Goal: Task Accomplishment & Management: Use online tool/utility

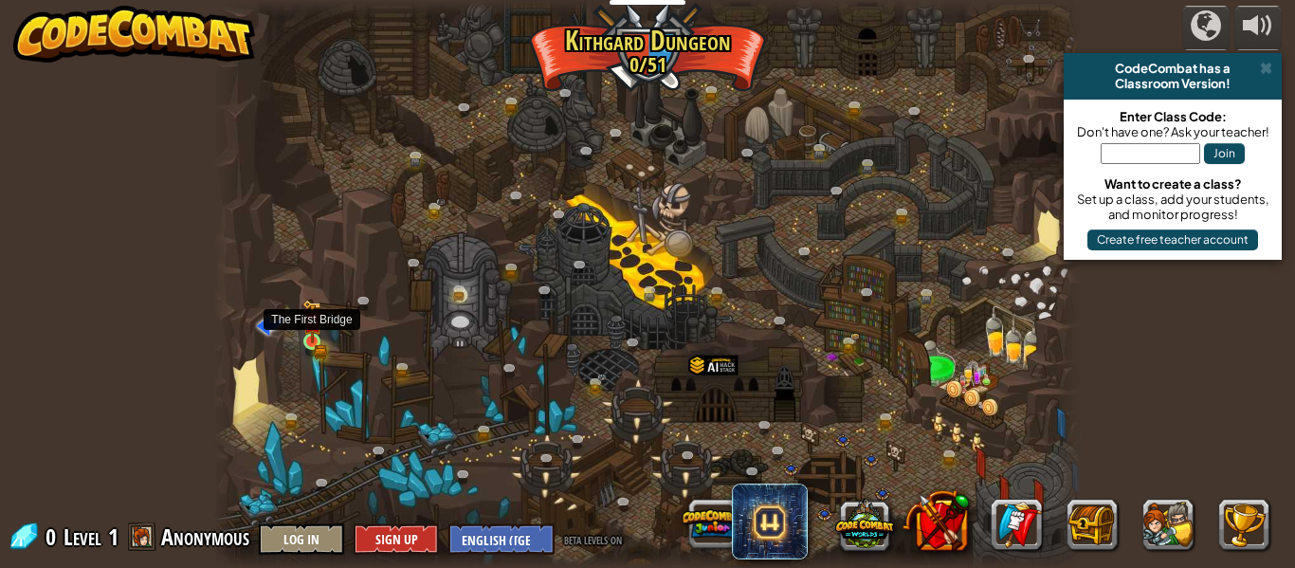
click at [314, 337] on img at bounding box center [312, 322] width 20 height 44
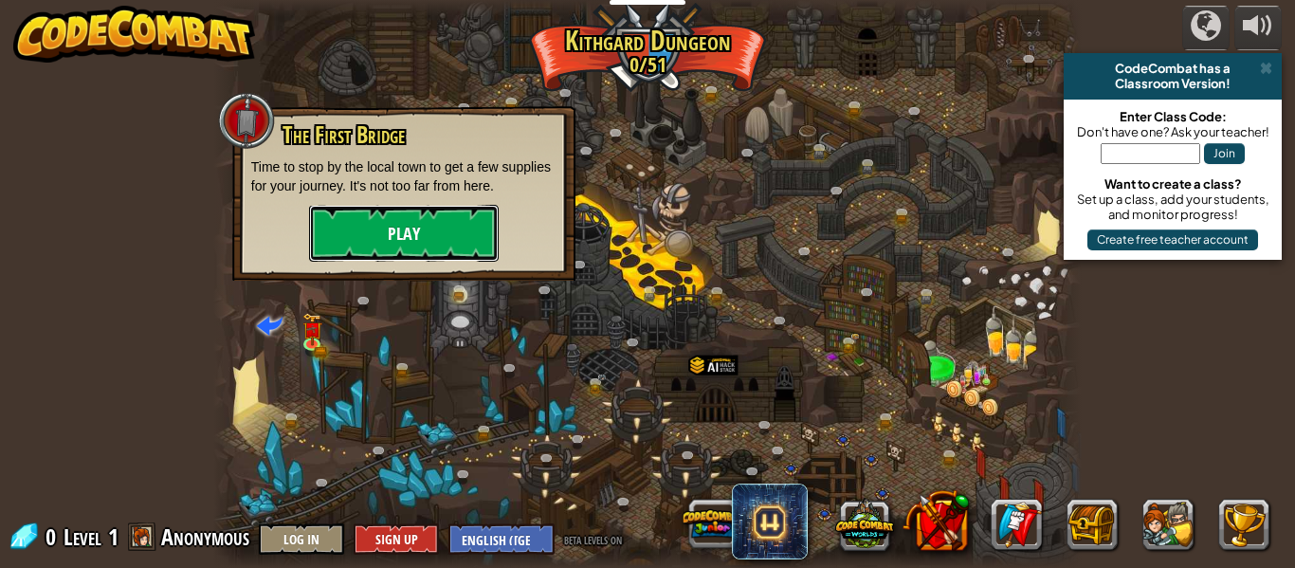
click at [413, 247] on button "Play" at bounding box center [404, 233] width 190 height 57
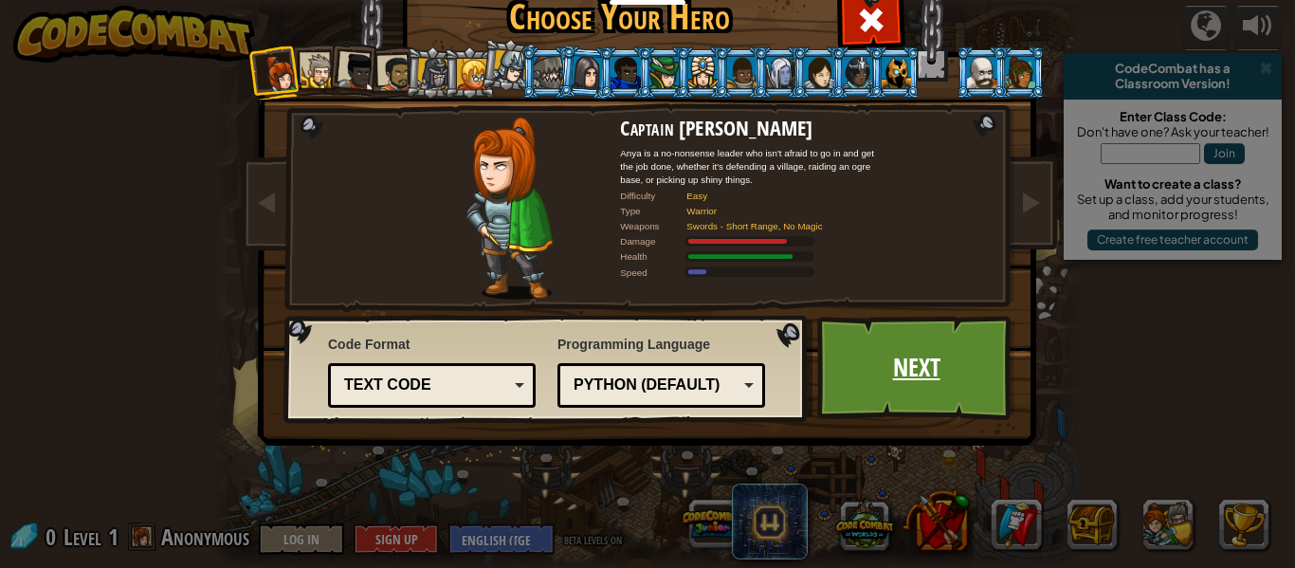
click at [965, 397] on link "Next" at bounding box center [916, 368] width 198 height 104
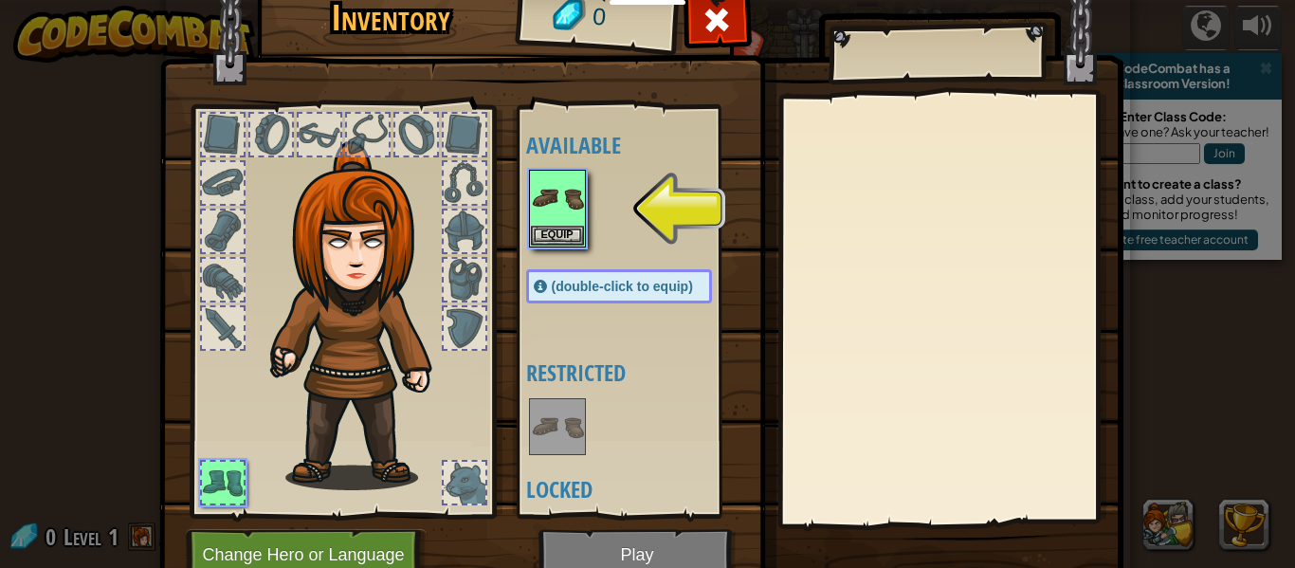
click at [704, 123] on div "Available Equip (double-click to equip) Restricted Locked" at bounding box center [638, 311] width 224 height 395
click at [564, 233] on button "Equip" at bounding box center [557, 235] width 53 height 20
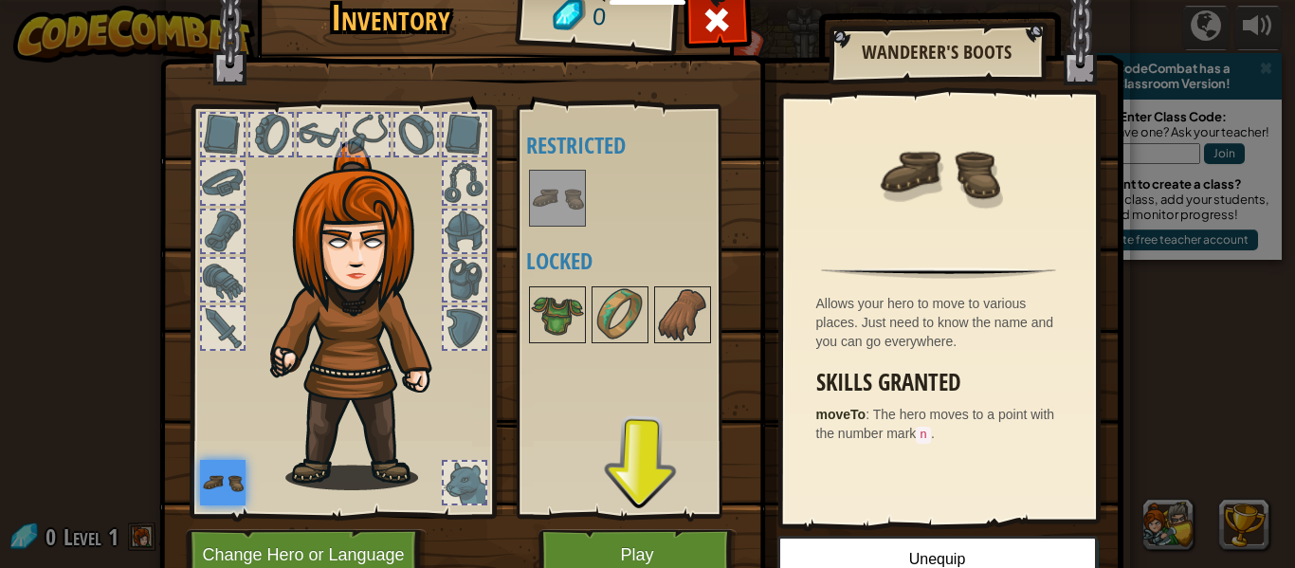
drag, startPoint x: 710, startPoint y: 25, endPoint x: 763, endPoint y: 208, distance: 190.5
click at [763, 208] on div "Inventory 0 Available Equip (double-click to equip) Restricted Locked Wanderer'…" at bounding box center [648, 289] width 964 height 626
click at [632, 549] on button "Play" at bounding box center [637, 555] width 198 height 52
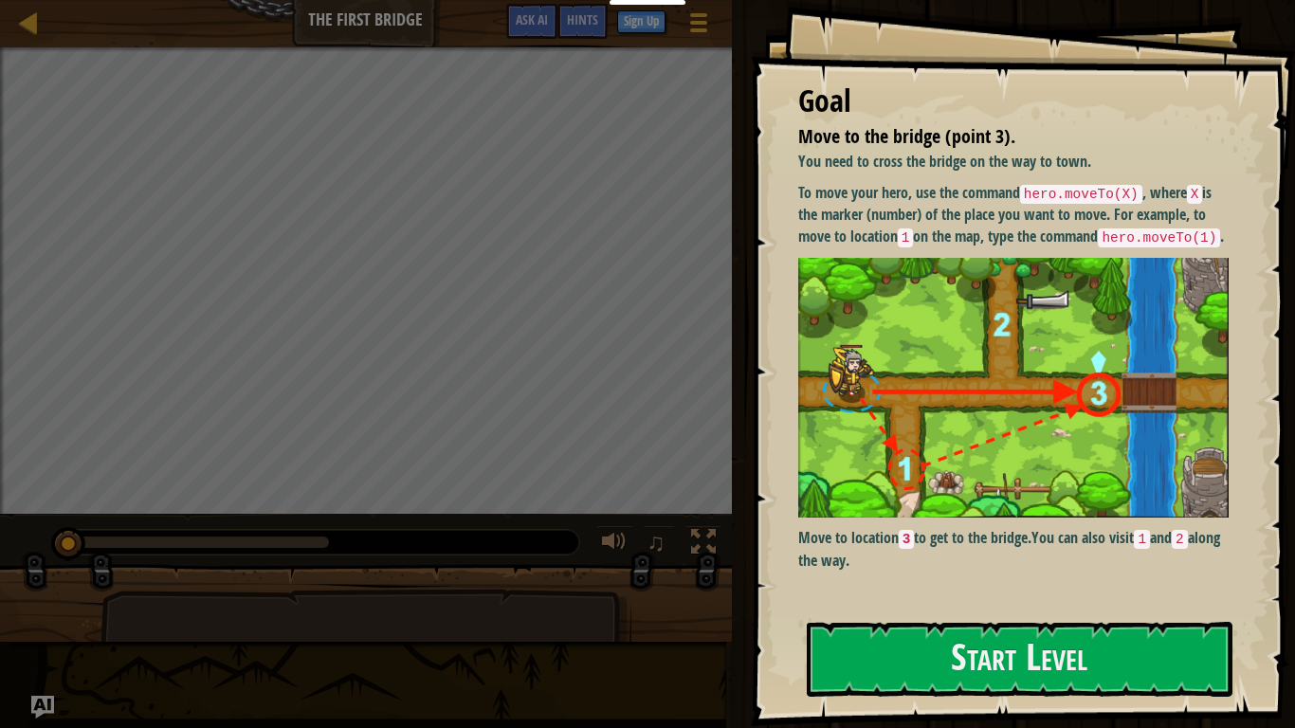
click at [748, 158] on div "Run Submit Done" at bounding box center [1010, 359] width 569 height 718
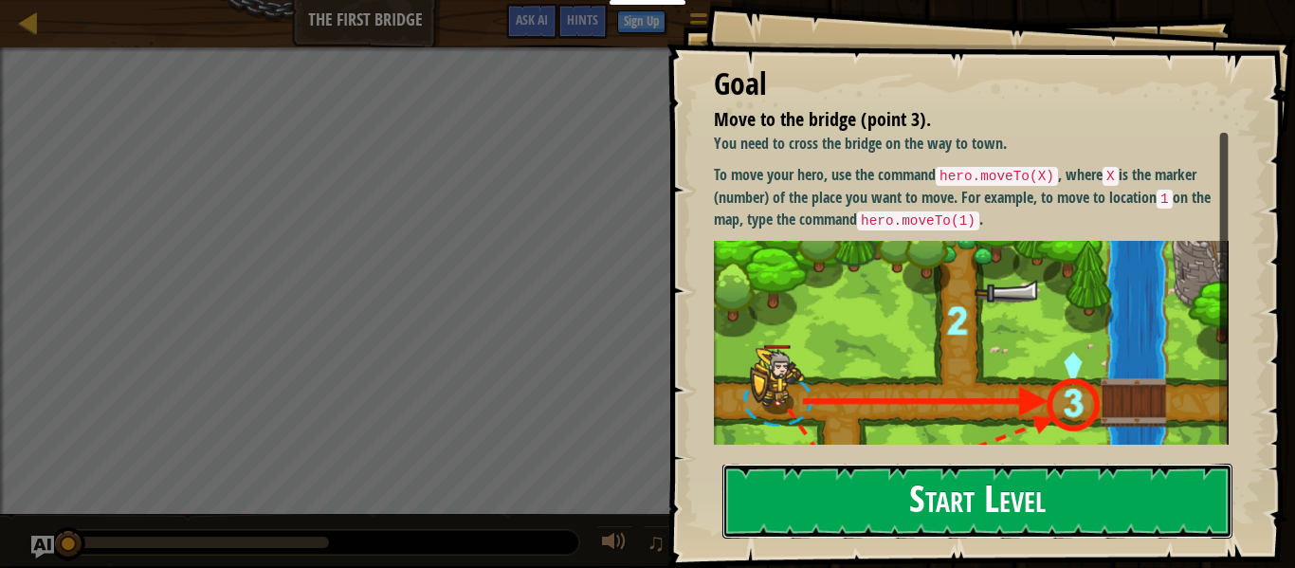
click at [901, 523] on button "Start Level" at bounding box center [977, 501] width 510 height 75
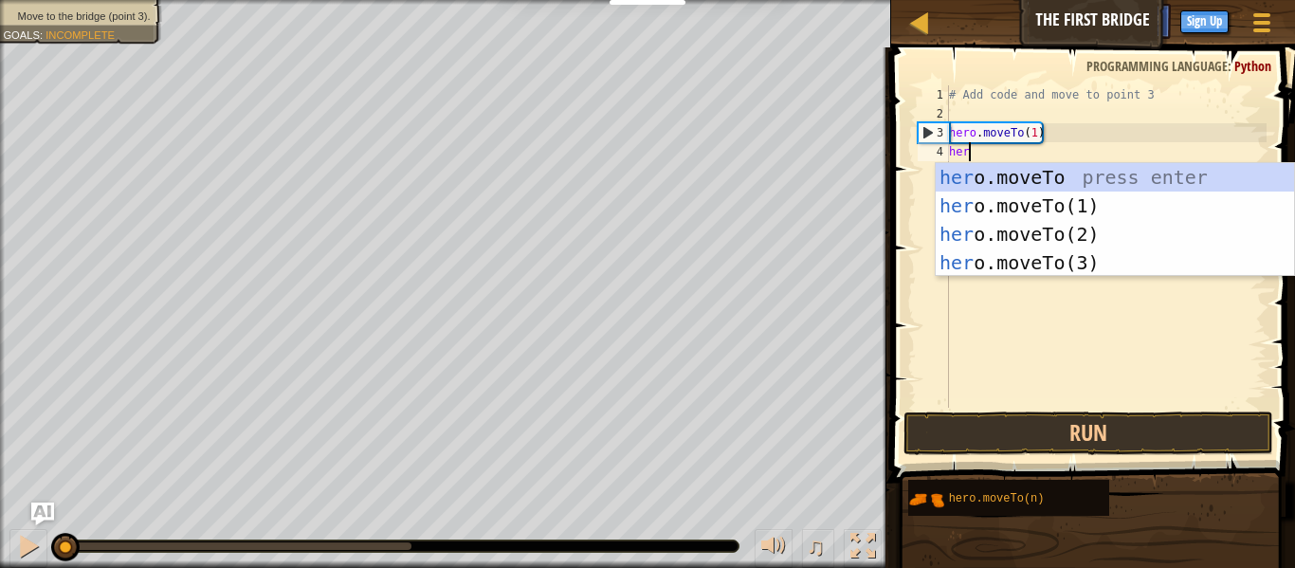
scroll to position [9, 3]
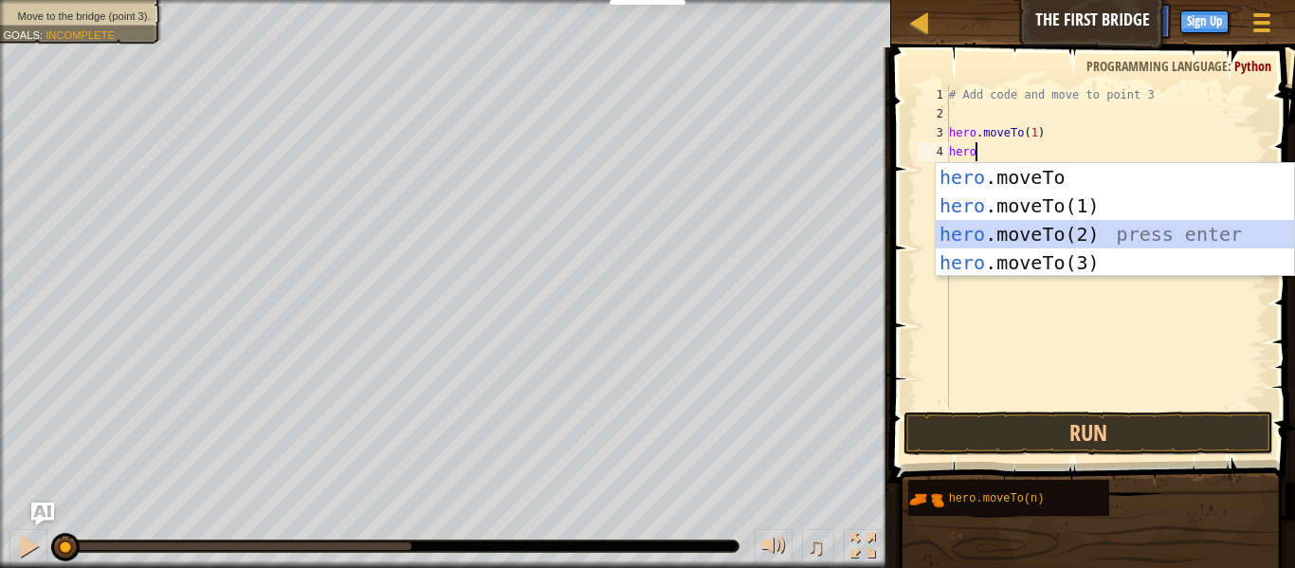
click at [1066, 234] on div "hero .moveTo press enter hero .moveTo(1) press enter hero .moveTo(2) press ente…" at bounding box center [1115, 248] width 358 height 171
type textarea "hero.moveTo(2)"
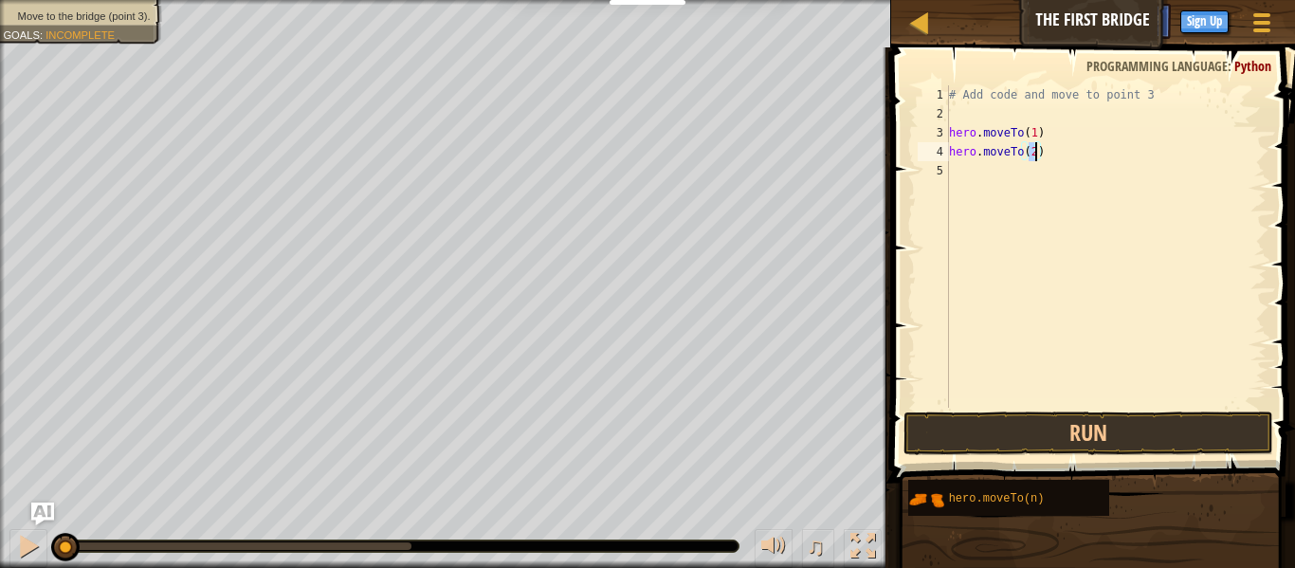
click at [1032, 180] on div "# Add code and move to point 3 hero . moveTo ( 1 ) hero . moveTo ( 2 )" at bounding box center [1105, 265] width 321 height 360
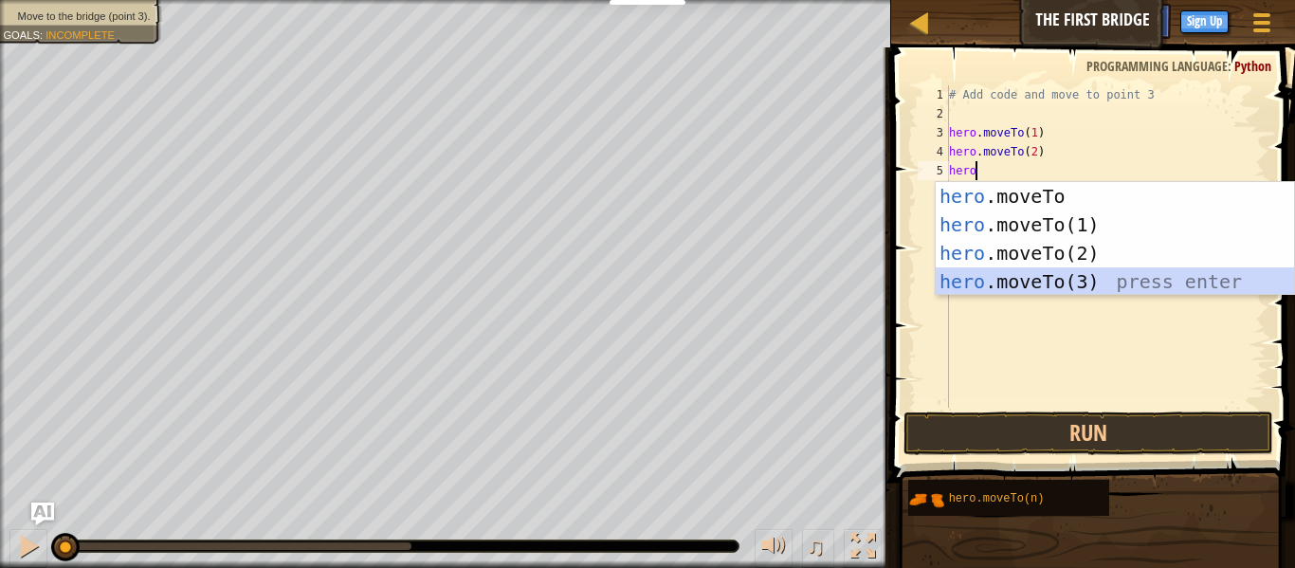
click at [1040, 285] on div "hero .moveTo press enter hero .moveTo(1) press enter hero .moveTo(2) press ente…" at bounding box center [1115, 267] width 358 height 171
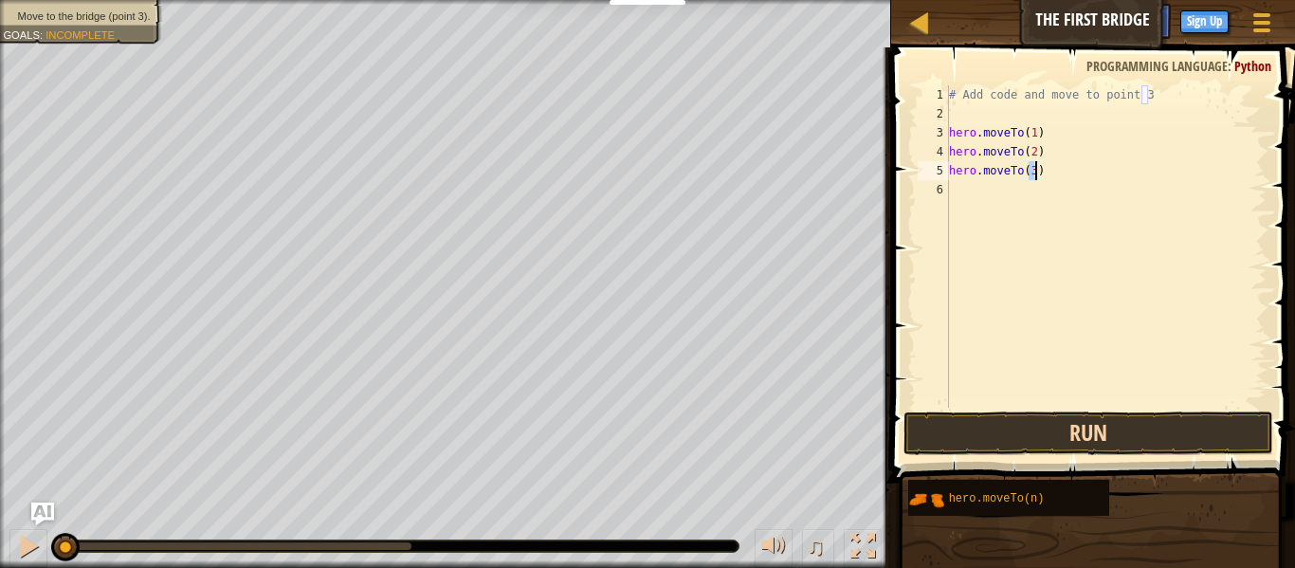
type textarea "hero.moveTo(3)"
click at [1080, 453] on button "Run" at bounding box center [1088, 433] width 370 height 44
